Goal: Find specific page/section: Find specific page/section

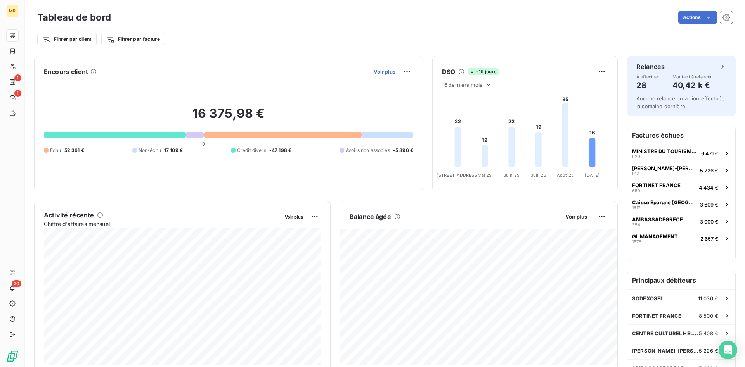
click at [391, 71] on span "Voir plus" at bounding box center [384, 72] width 22 height 6
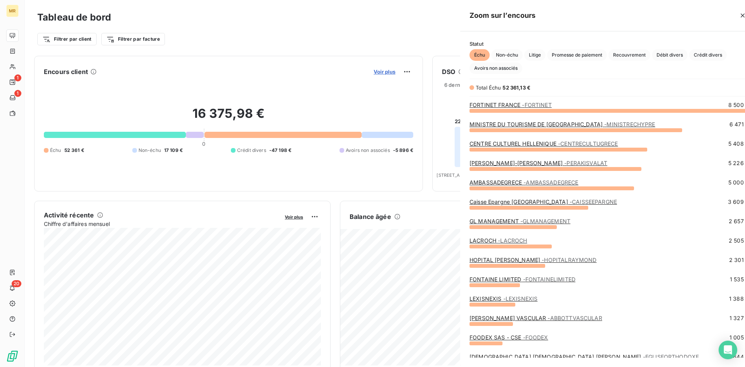
scroll to position [257, 298]
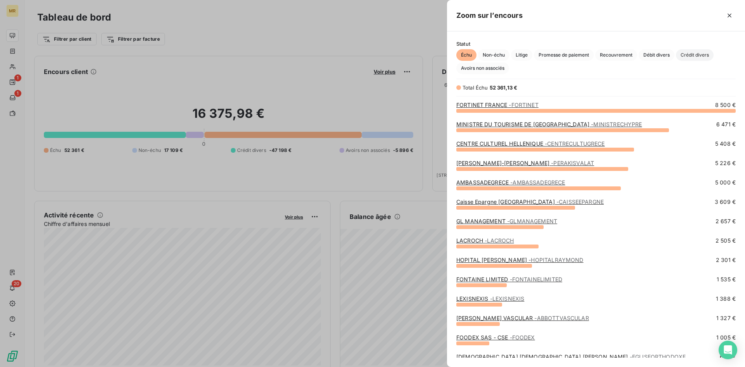
click at [708, 54] on span "Crédit divers" at bounding box center [695, 55] width 38 height 12
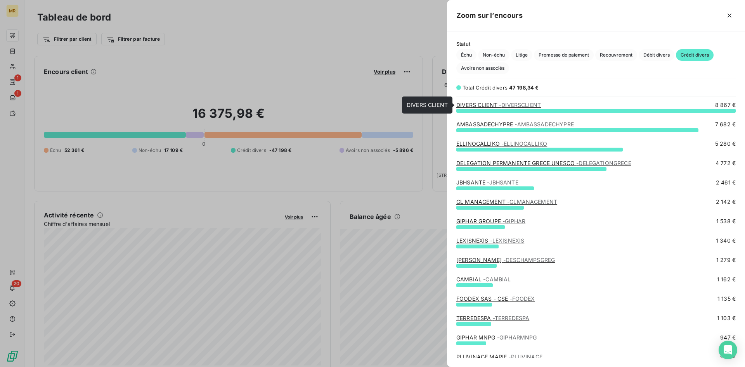
click at [501, 104] on span "- DIVERSCLIENT" at bounding box center [520, 105] width 42 height 7
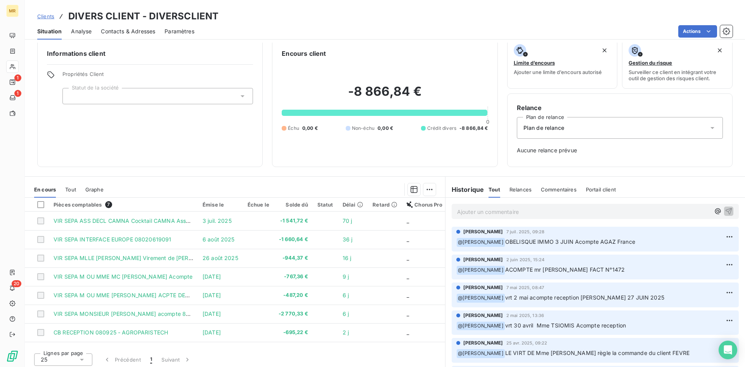
scroll to position [11, 0]
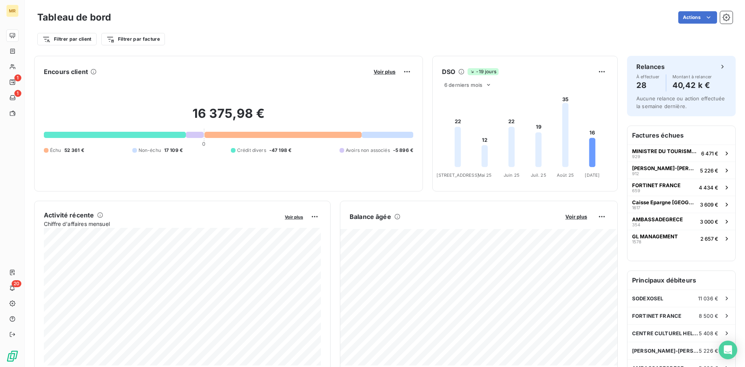
click at [381, 68] on button "Voir plus" at bounding box center [384, 71] width 26 height 7
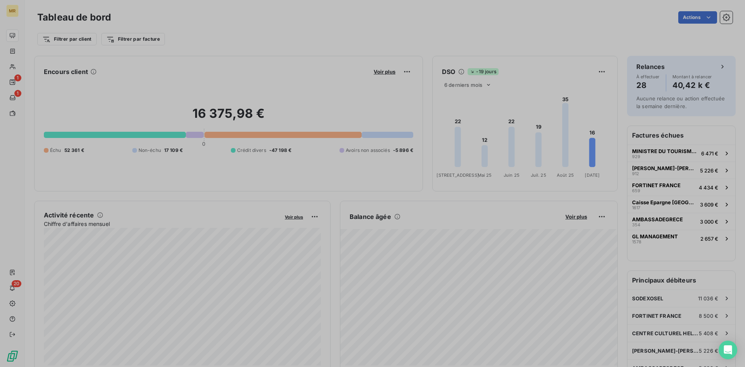
scroll to position [367, 298]
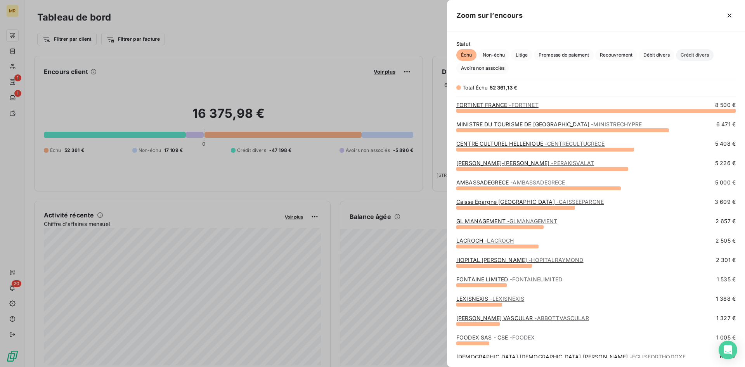
click at [702, 55] on span "Crédit divers" at bounding box center [695, 55] width 38 height 12
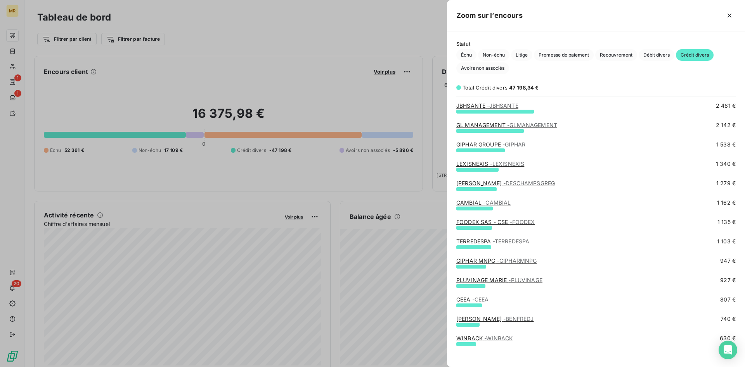
scroll to position [0, 0]
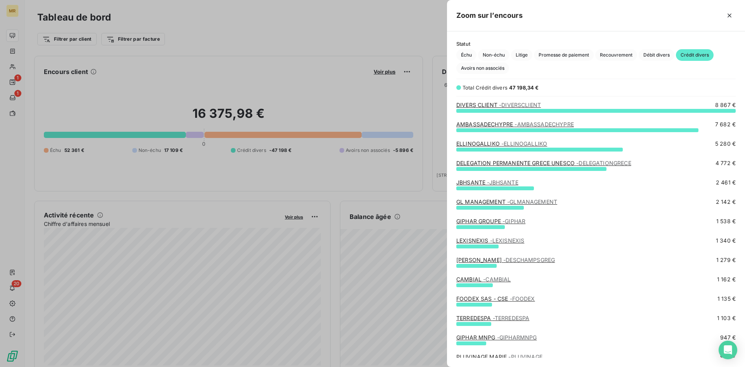
click at [493, 164] on link "DELEGATION PERMANENTE GRECE UNESCO - DELEGATIONGRECE" at bounding box center [543, 163] width 175 height 7
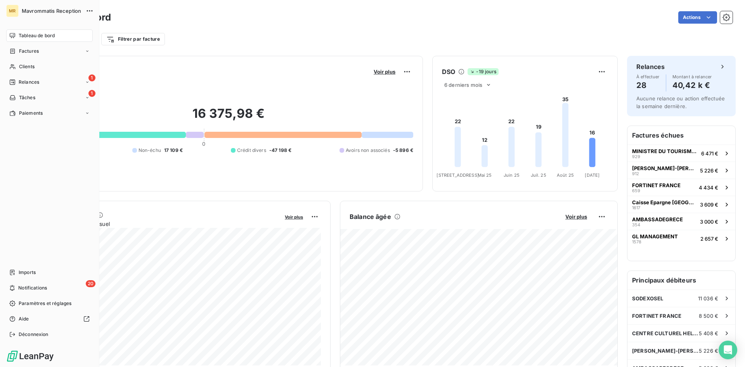
click at [38, 33] on span "Tableau de bord" at bounding box center [37, 35] width 36 height 7
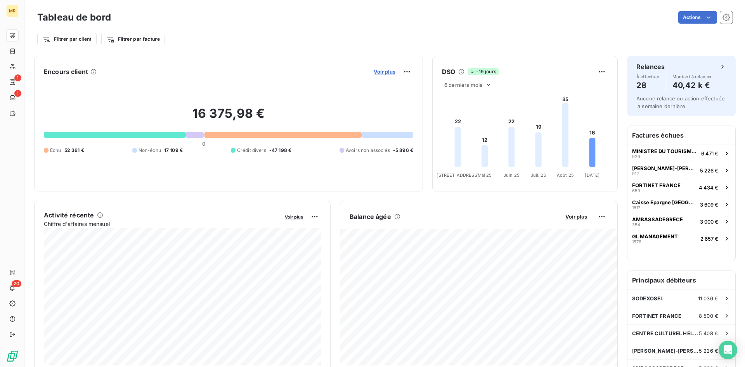
click at [386, 70] on span "Voir plus" at bounding box center [384, 72] width 22 height 6
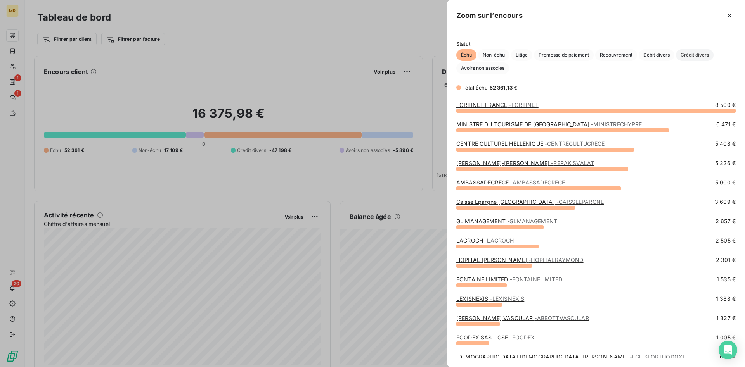
click at [707, 53] on span "Crédit divers" at bounding box center [695, 55] width 38 height 12
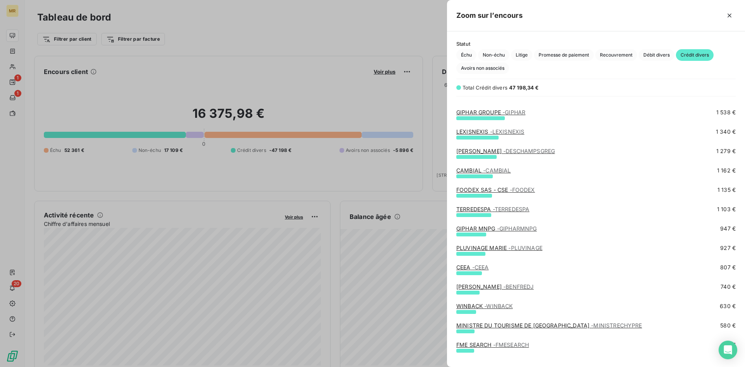
scroll to position [77, 0]
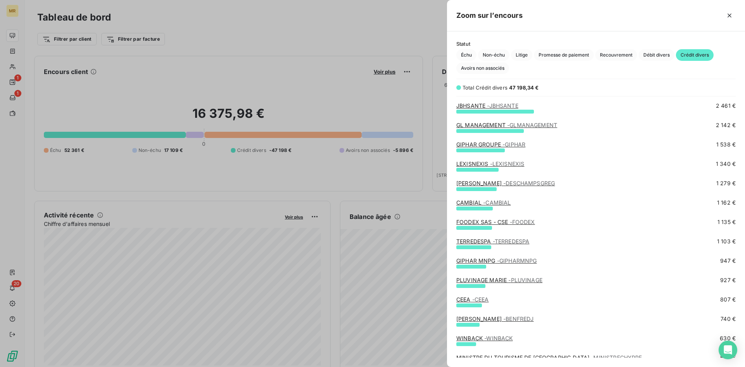
drag, startPoint x: 734, startPoint y: 13, endPoint x: 417, endPoint y: 56, distance: 319.4
click at [733, 13] on button "button" at bounding box center [729, 15] width 12 height 12
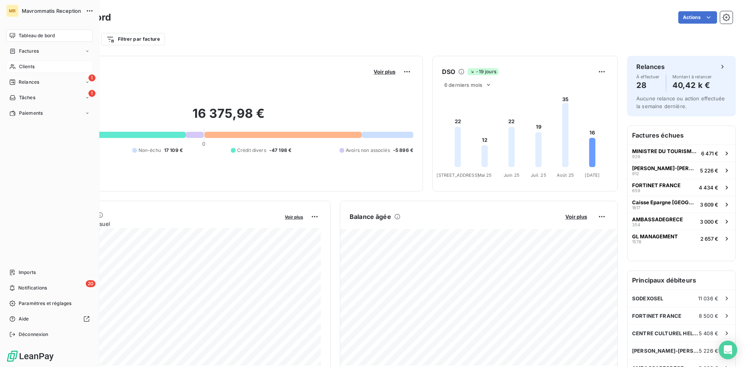
click at [33, 67] on span "Clients" at bounding box center [27, 66] width 16 height 7
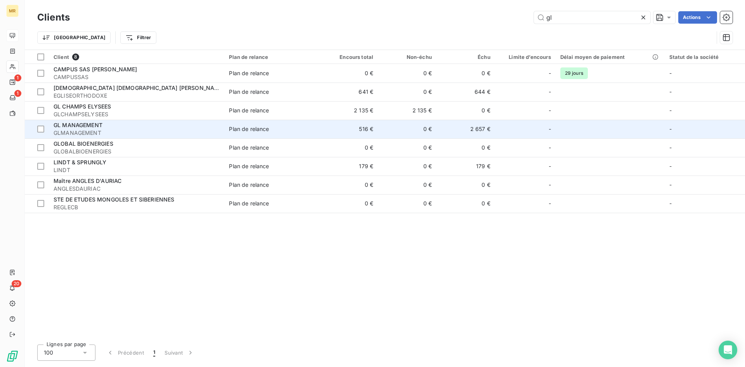
type input "gl"
click at [337, 129] on td "516 €" at bounding box center [348, 129] width 59 height 19
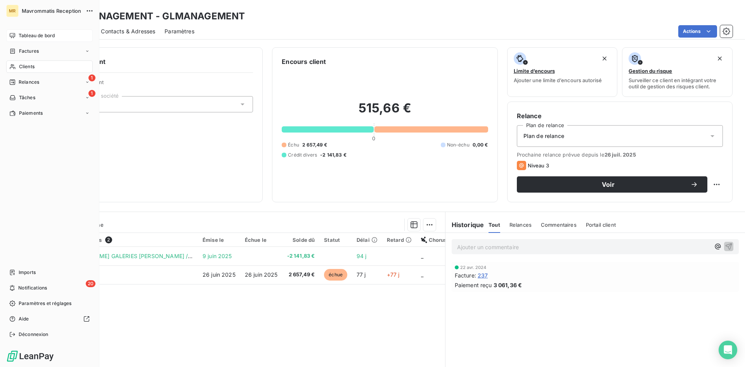
click at [42, 33] on span "Tableau de bord" at bounding box center [37, 35] width 36 height 7
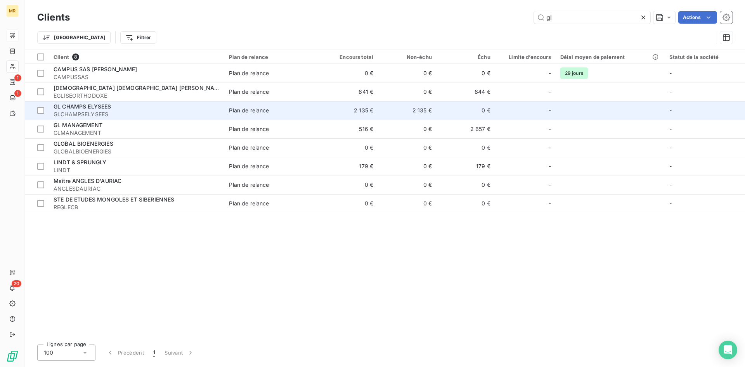
click at [99, 109] on span "GL CHAMPS ELYSEES" at bounding box center [83, 106] width 58 height 7
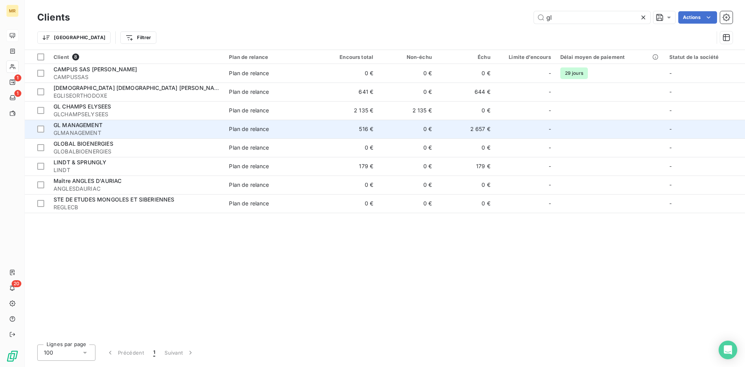
click at [71, 127] on span "GL MANAGEMENT" at bounding box center [78, 125] width 49 height 7
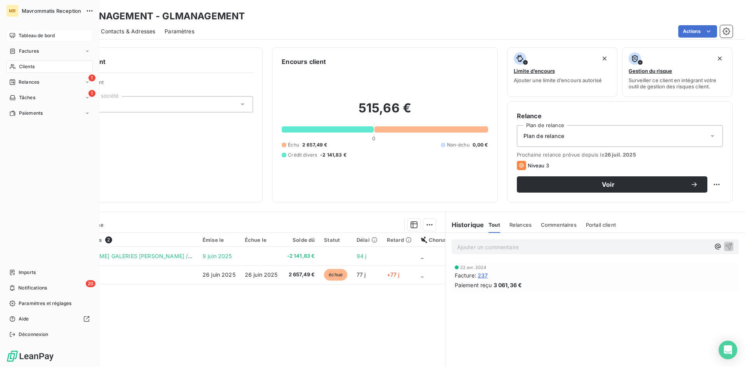
click at [28, 36] on span "Tableau de bord" at bounding box center [37, 35] width 36 height 7
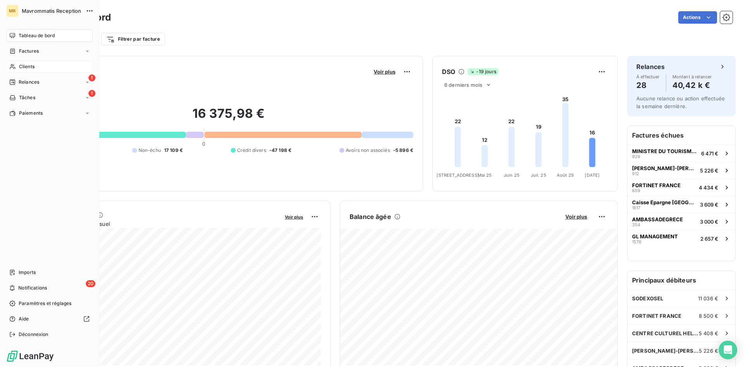
drag, startPoint x: 22, startPoint y: 63, endPoint x: 82, endPoint y: 62, distance: 60.5
click at [22, 63] on span "Clients" at bounding box center [27, 66] width 16 height 7
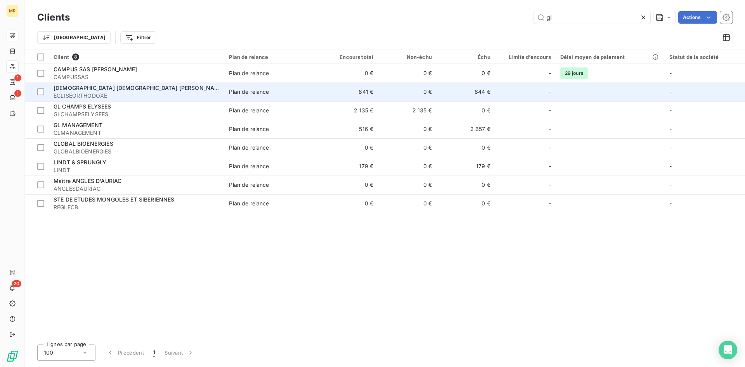
click at [204, 92] on div "[DEMOGRAPHIC_DATA] [DEMOGRAPHIC_DATA] [PERSON_NAME]" at bounding box center [137, 88] width 166 height 8
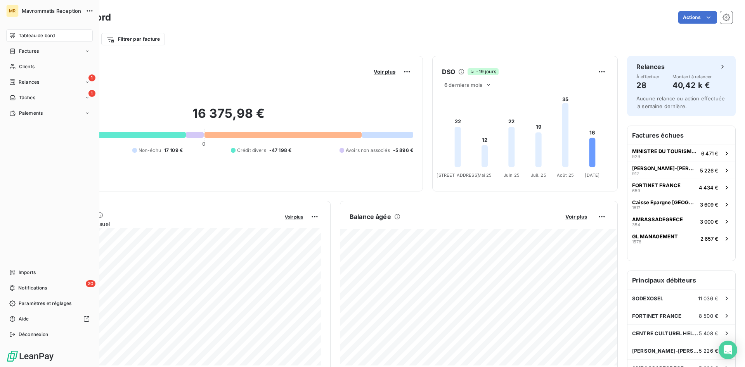
click at [42, 32] on span "Tableau de bord" at bounding box center [37, 35] width 36 height 7
click at [29, 66] on span "Clients" at bounding box center [27, 66] width 16 height 7
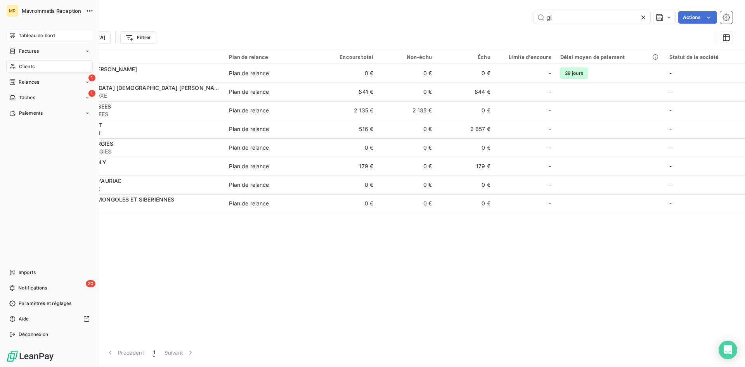
click at [36, 36] on span "Tableau de bord" at bounding box center [37, 35] width 36 height 7
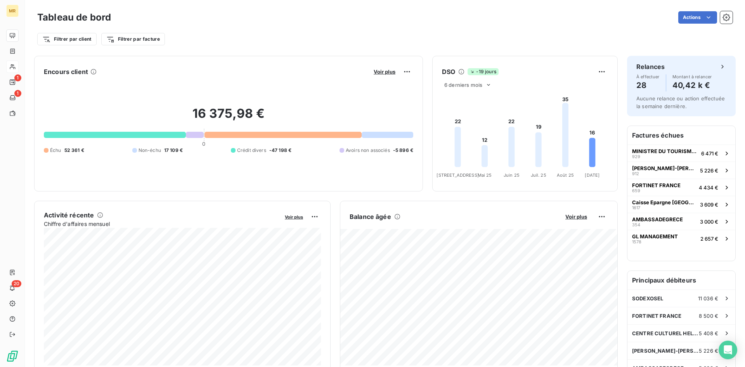
click at [391, 65] on div "Encours client Voir plus 16 375,98 € 0 Échu 52 361 € Non-échu 17 109 € Crédit d…" at bounding box center [228, 124] width 389 height 136
click at [391, 69] on span "Voir plus" at bounding box center [384, 72] width 22 height 6
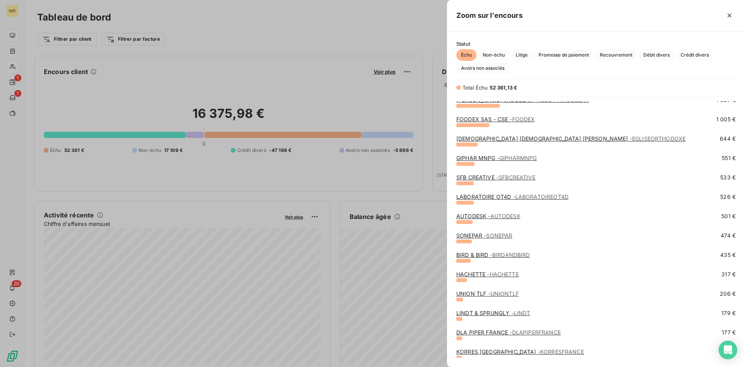
scroll to position [237, 0]
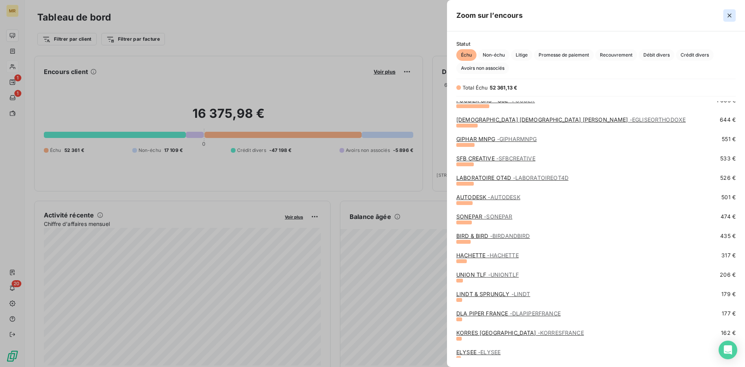
click at [732, 16] on icon "button" at bounding box center [729, 16] width 8 height 8
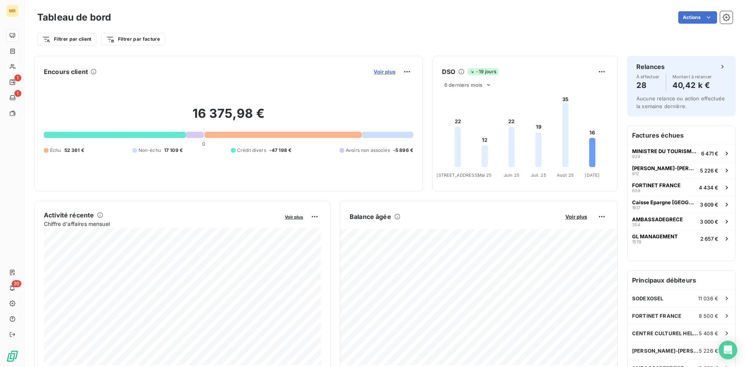
click at [390, 72] on span "Voir plus" at bounding box center [384, 72] width 22 height 6
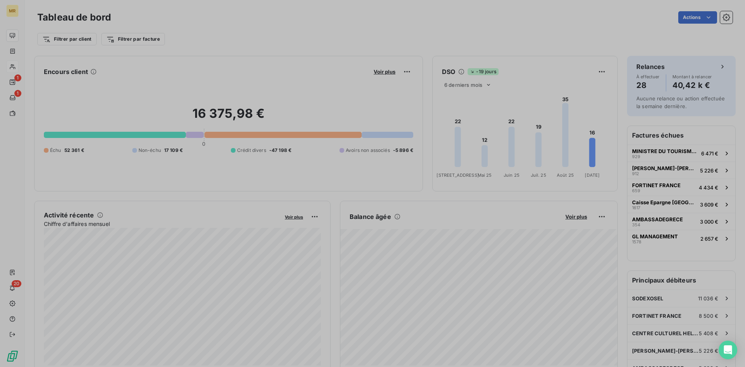
scroll to position [0, 0]
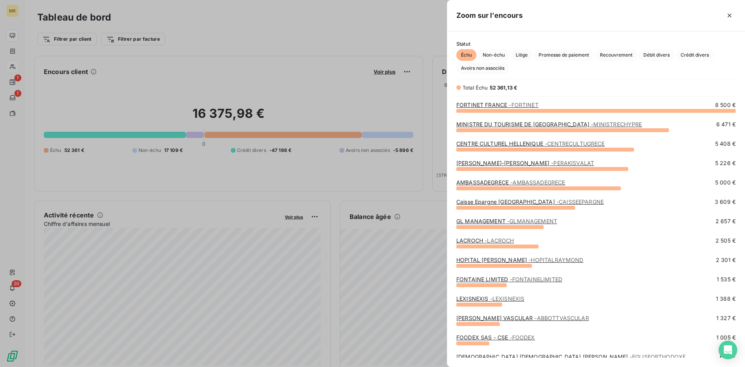
click at [172, 74] on div at bounding box center [372, 183] width 745 height 367
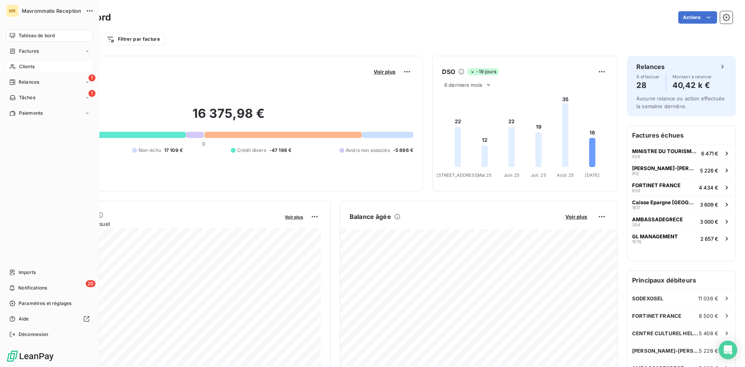
click at [36, 37] on span "Tableau de bord" at bounding box center [37, 35] width 36 height 7
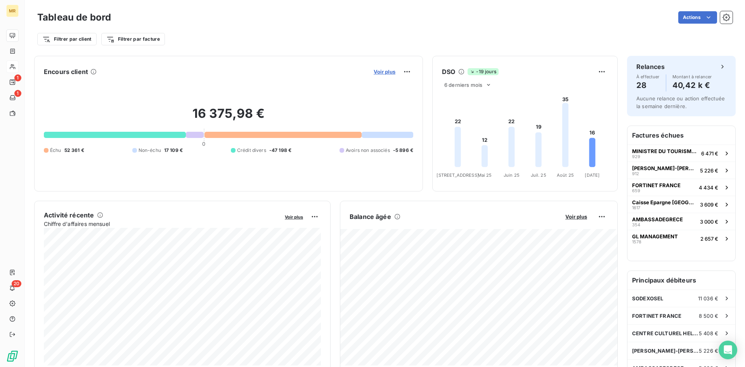
click at [386, 73] on span "Voir plus" at bounding box center [384, 72] width 22 height 6
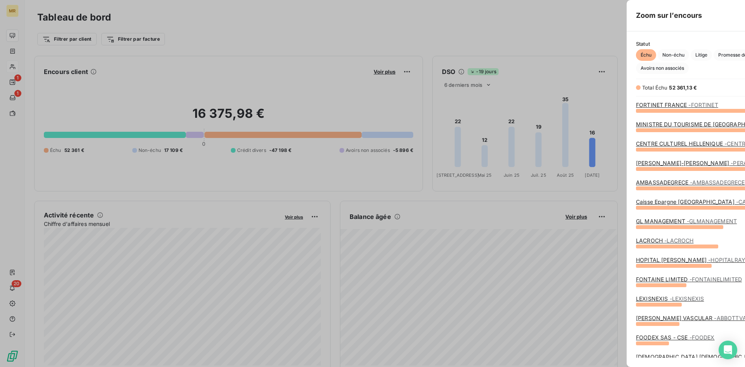
scroll to position [367, 298]
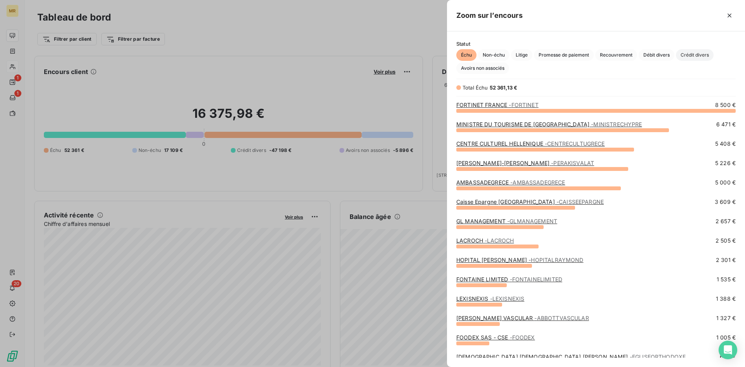
drag, startPoint x: 698, startPoint y: 53, endPoint x: 702, endPoint y: 53, distance: 4.3
click at [699, 54] on span "Crédit divers" at bounding box center [695, 55] width 38 height 12
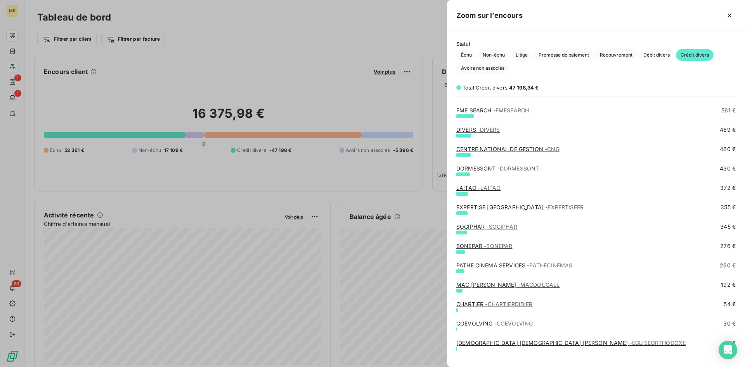
scroll to position [354, 0]
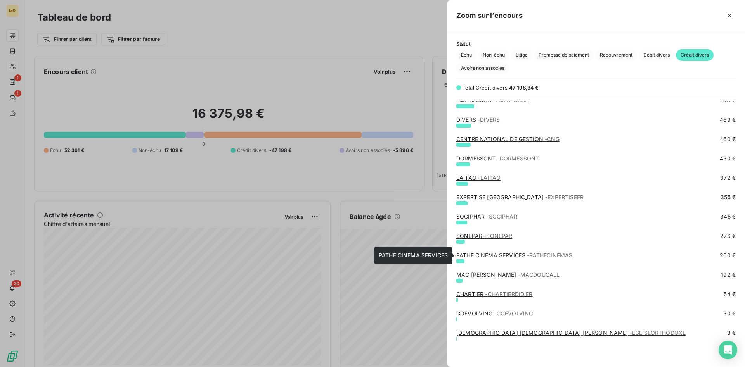
click at [503, 253] on link "PATHE CINEMA SERVICES - PATHECINEMAS" at bounding box center [514, 255] width 116 height 7
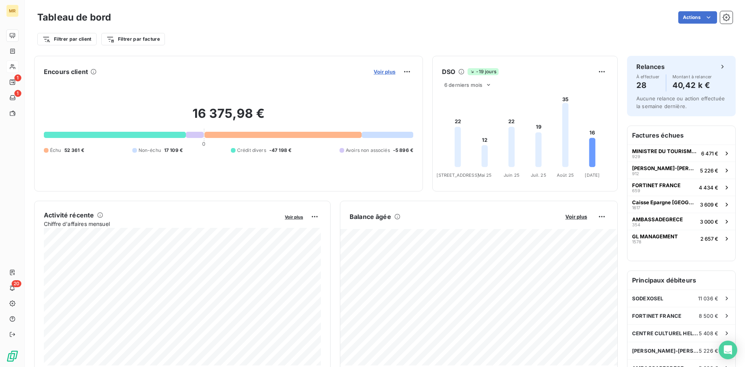
click at [394, 71] on span "Voir plus" at bounding box center [384, 72] width 22 height 6
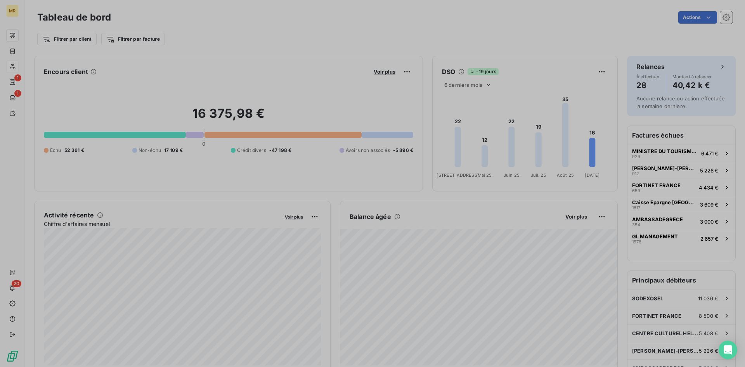
scroll to position [367, 298]
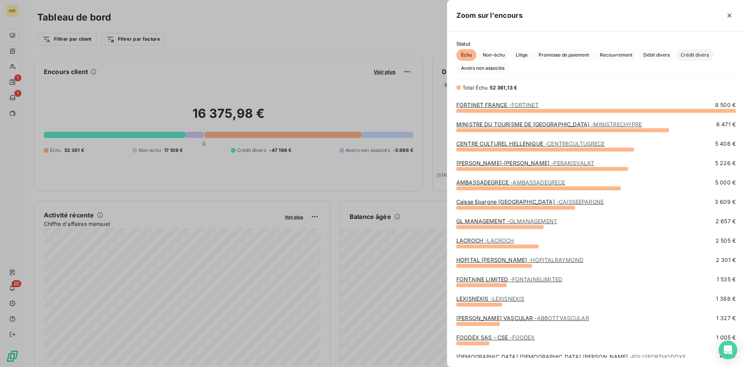
click at [698, 52] on span "Crédit divers" at bounding box center [695, 55] width 38 height 12
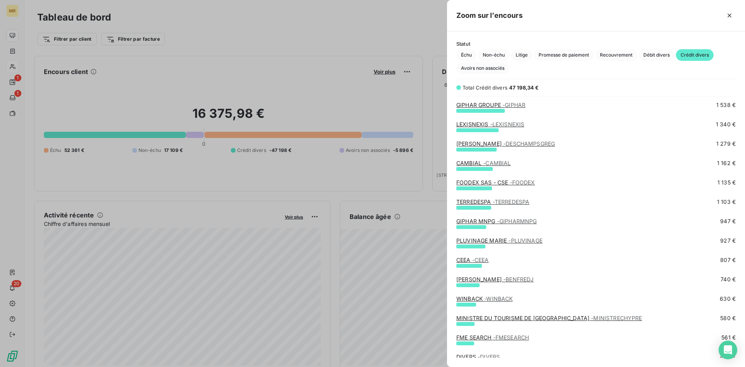
scroll to position [0, 0]
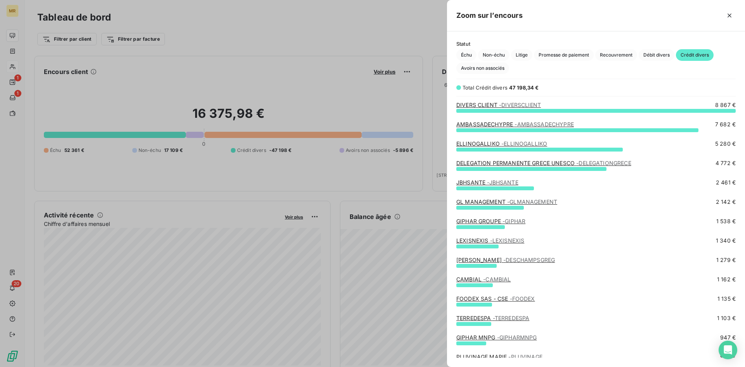
click at [399, 34] on div at bounding box center [372, 183] width 745 height 367
